Goal: Information Seeking & Learning: Learn about a topic

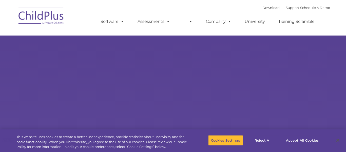
type input ""
select select "MEDIUM"
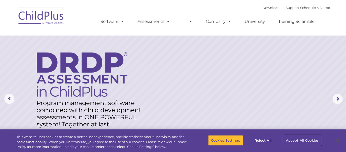
click at [299, 139] on button "Accept All Cookies" at bounding box center [302, 140] width 38 height 11
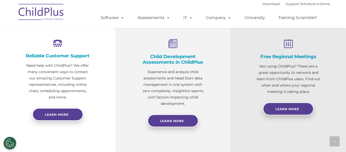
scroll to position [190, 0]
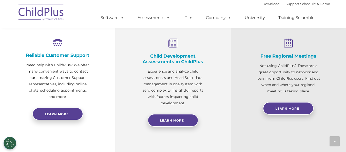
click at [175, 49] on div "Child Development Assessments in ChildPlus Experience and analyze child assessm…" at bounding box center [173, 73] width 65 height 68
click at [178, 58] on h4 "Child Development Assessments in ChildPlus" at bounding box center [173, 58] width 65 height 11
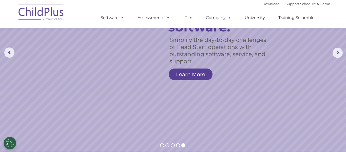
scroll to position [0, 0]
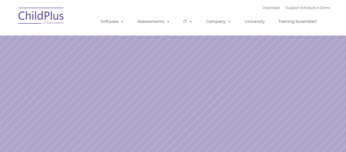
select select "MEDIUM"
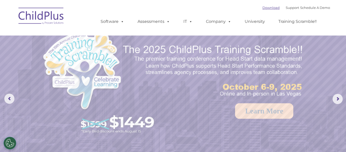
click at [263, 9] on link "Download" at bounding box center [271, 8] width 17 height 4
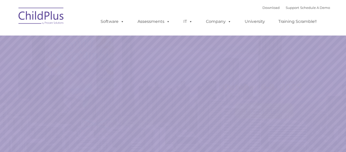
select select "MEDIUM"
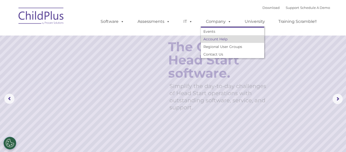
click at [219, 39] on link "Account Help" at bounding box center [232, 39] width 63 height 8
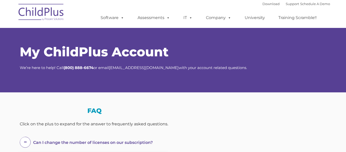
select select "MEDIUM"
